Goal: Navigation & Orientation: Find specific page/section

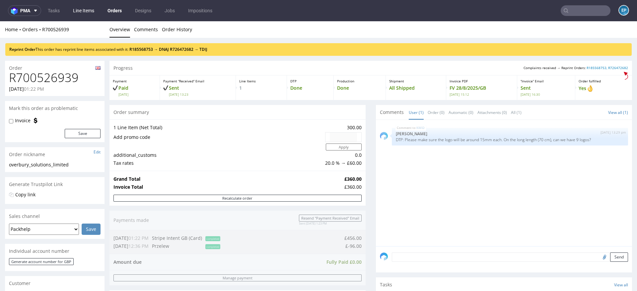
click at [92, 10] on link "Line Items" at bounding box center [83, 10] width 29 height 11
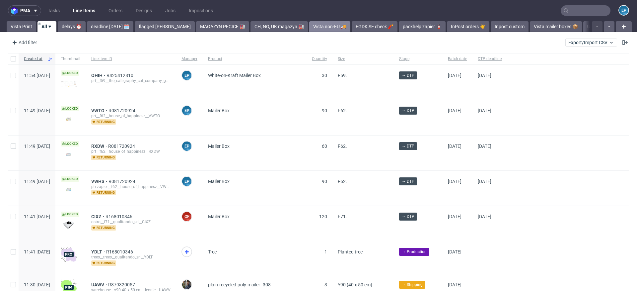
click at [310, 27] on link "Vista non-EU 🚚" at bounding box center [329, 26] width 41 height 11
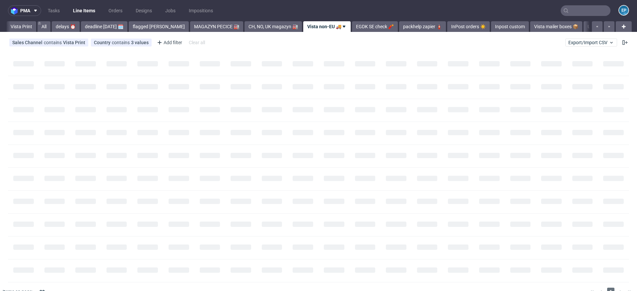
scroll to position [0, 9]
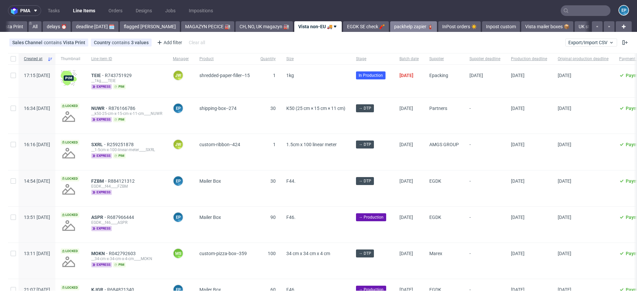
click at [390, 24] on link "packhelp zapier 🧯" at bounding box center [413, 26] width 47 height 11
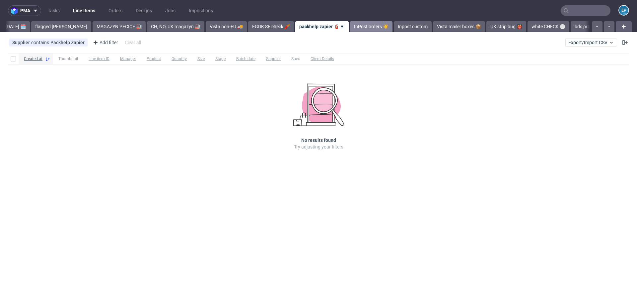
click at [350, 27] on link "InPost orders ☀️" at bounding box center [371, 26] width 42 height 11
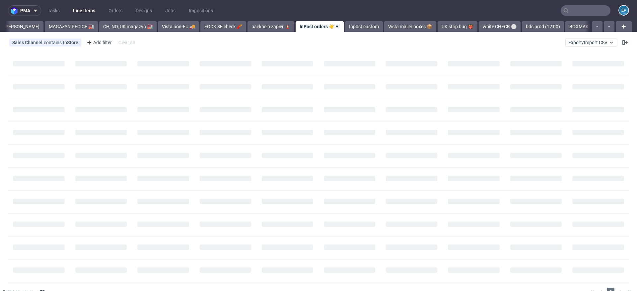
scroll to position [0, 147]
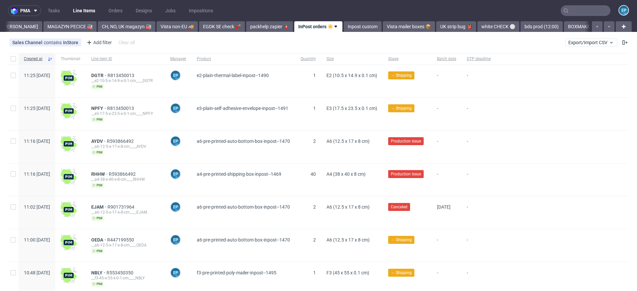
click at [344, 27] on link "Inpost custom" at bounding box center [363, 26] width 38 height 11
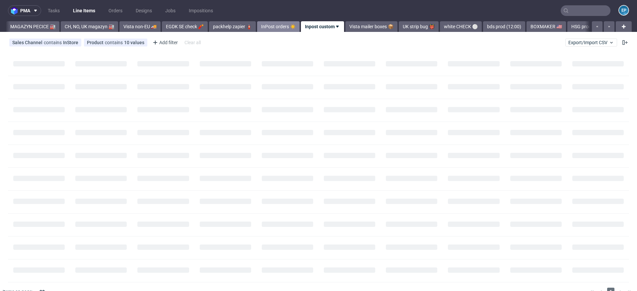
scroll to position [0, 184]
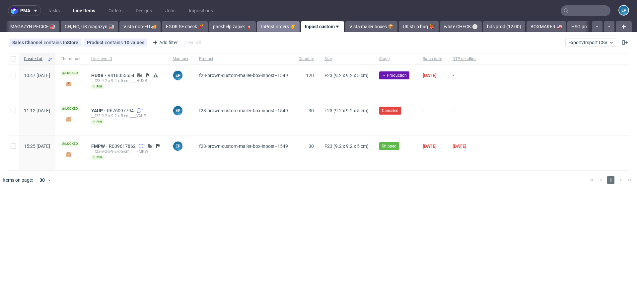
click at [345, 27] on link "Vista mailer boxes 📦" at bounding box center [371, 26] width 52 height 11
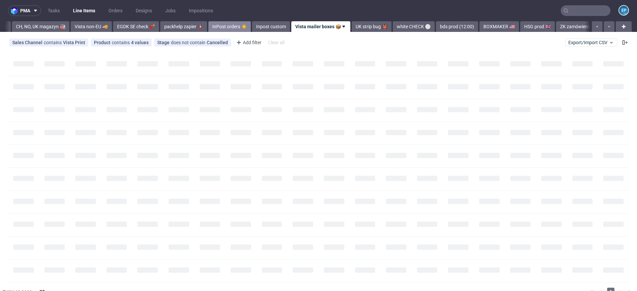
scroll to position [0, 234]
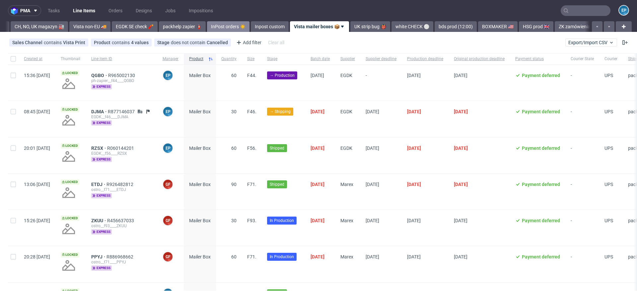
click at [350, 27] on link "UK strip bug 👹" at bounding box center [370, 26] width 40 height 11
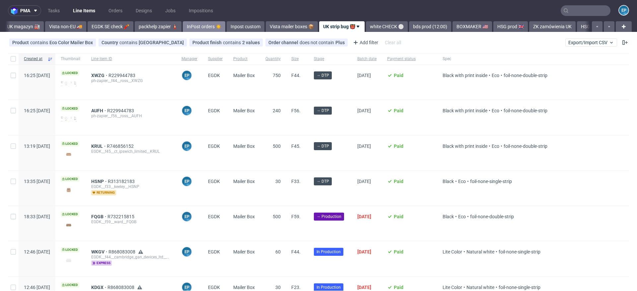
scroll to position [0, 281]
